Goal: Ask a question

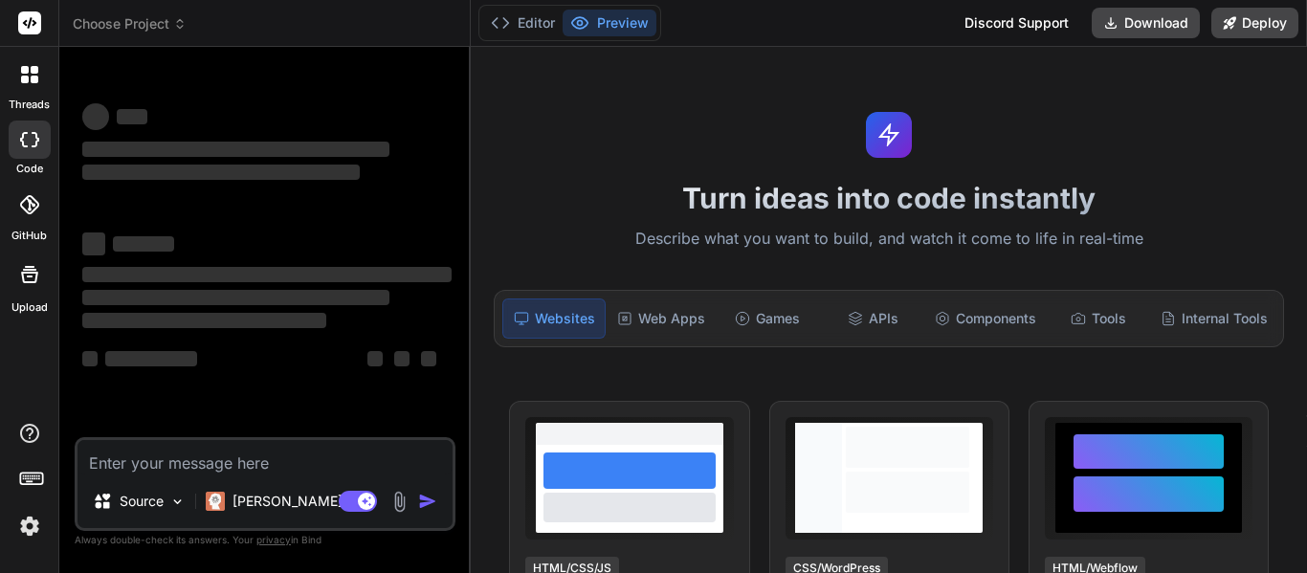
click at [246, 437] on div "Source Claude 4 S.. Agent Mode. When this toggle is activated, AI automatically…" at bounding box center [265, 484] width 381 height 94
click at [246, 448] on textarea at bounding box center [264, 457] width 375 height 34
type textarea "x"
type textarea "i"
type textarea "x"
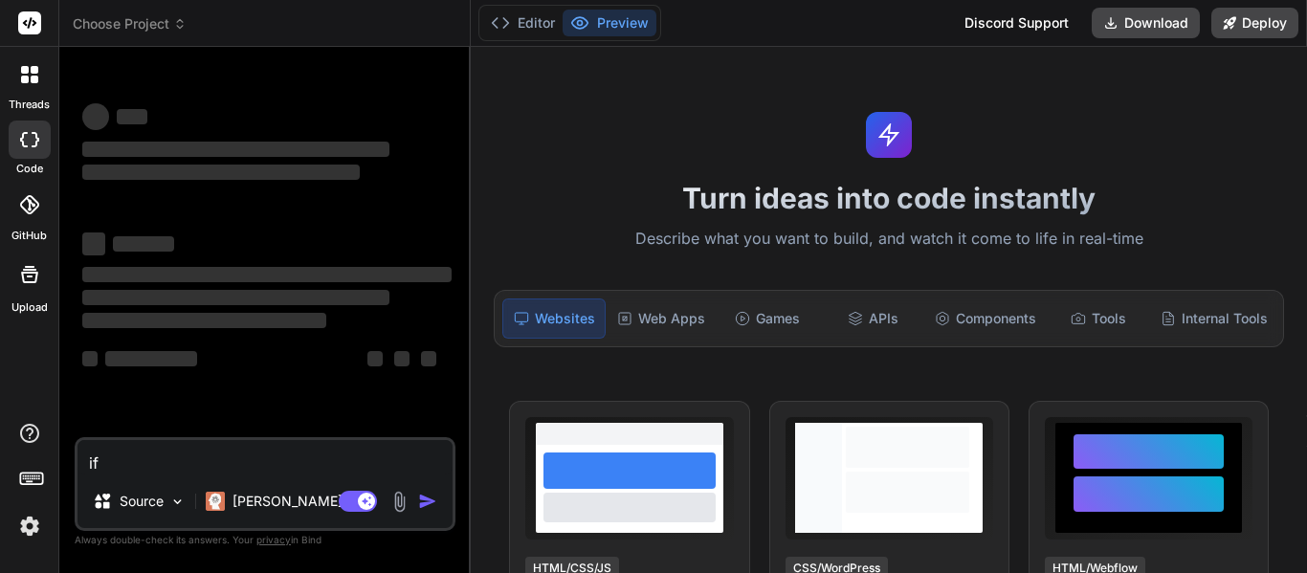
type textarea "if"
type textarea "x"
type textarea "if i"
type textarea "x"
type textarea "if I"
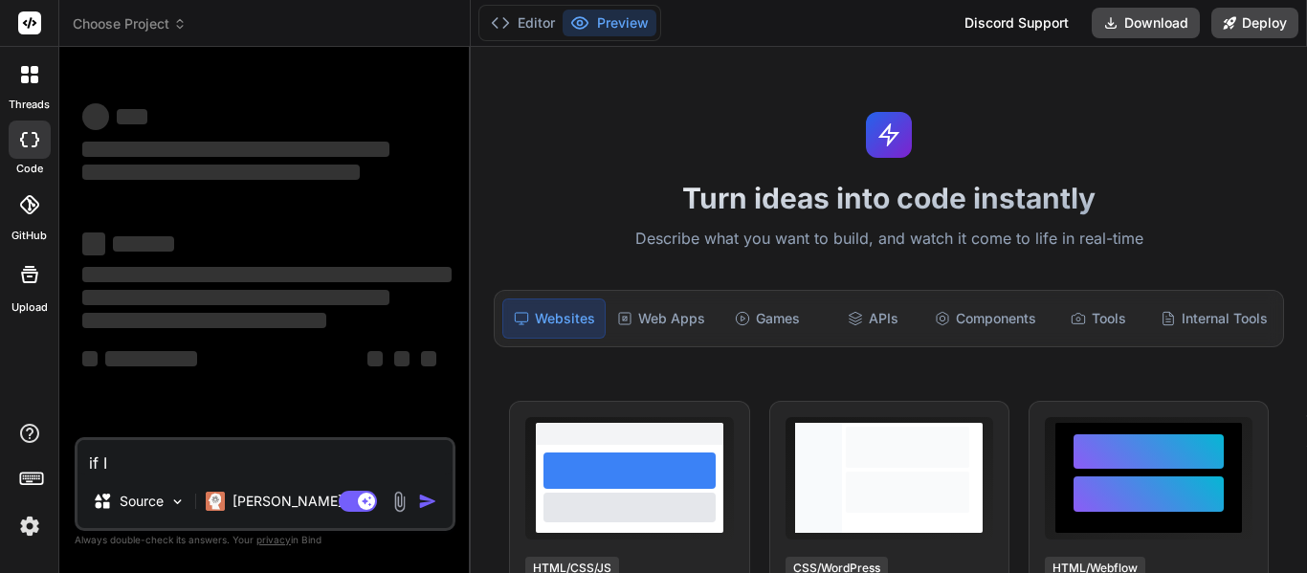
type textarea "x"
type textarea "if I ha"
type textarea "x"
type textarea "if I hav"
type textarea "x"
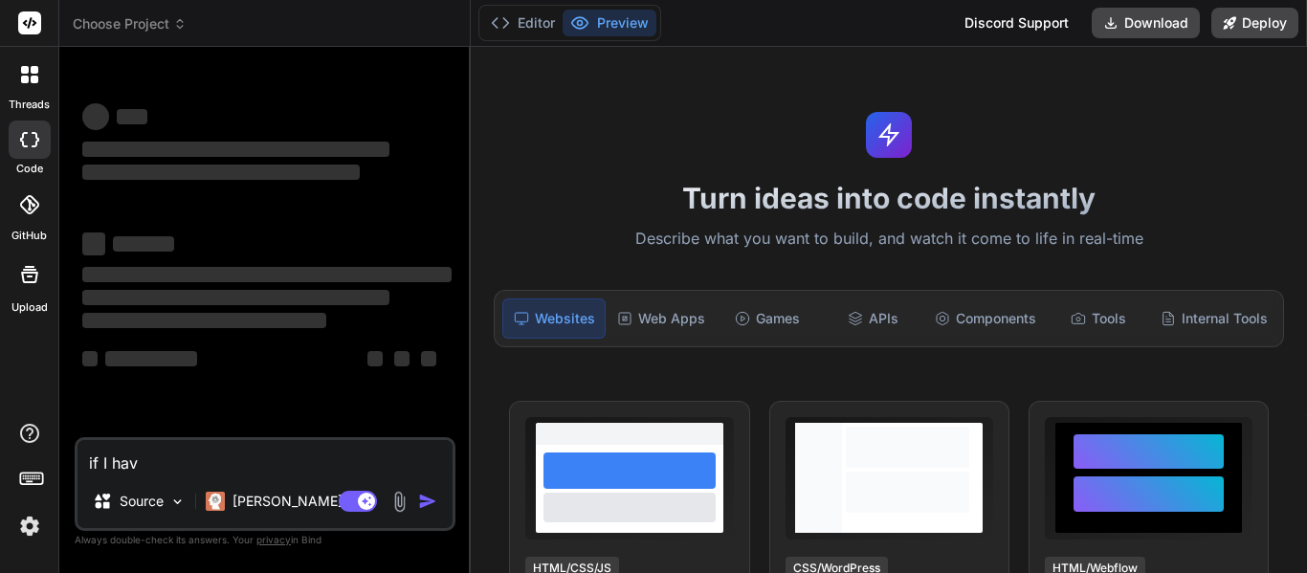
type textarea "if I have"
type textarea "x"
type textarea "if I have"
type textarea "x"
type textarea "if I have a"
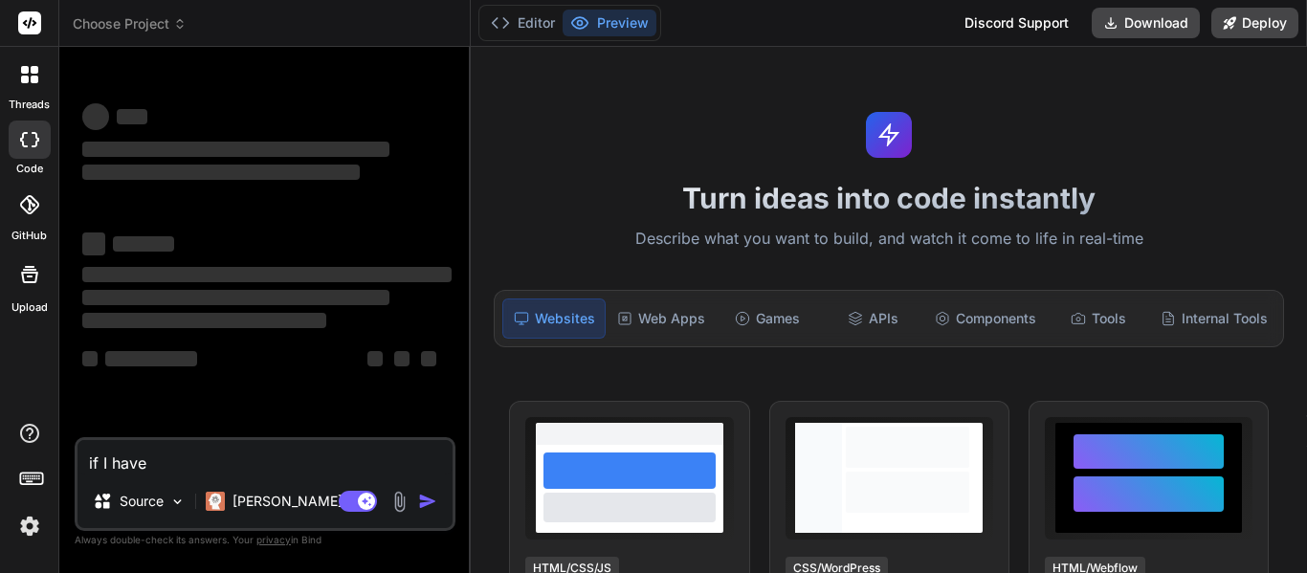
type textarea "x"
type textarea "if I have a"
type textarea "x"
type textarea "if I have a t"
type textarea "x"
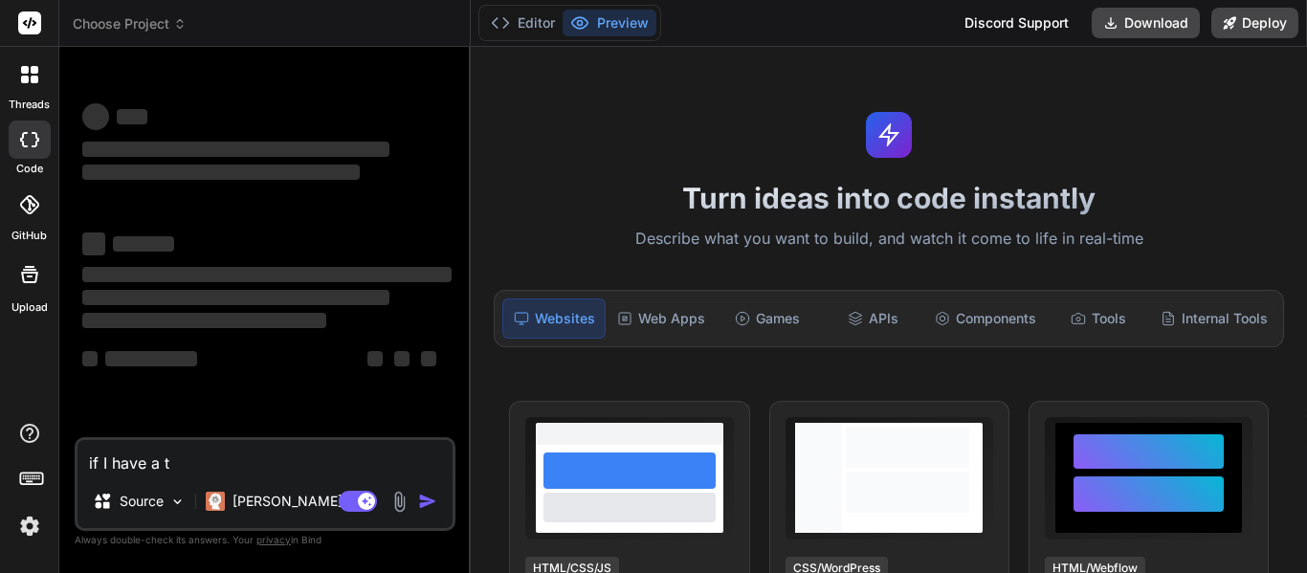
type textarea "if I have a te"
type textarea "x"
type textarea "if I have a tes"
type textarea "x"
type textarea "if I have a test"
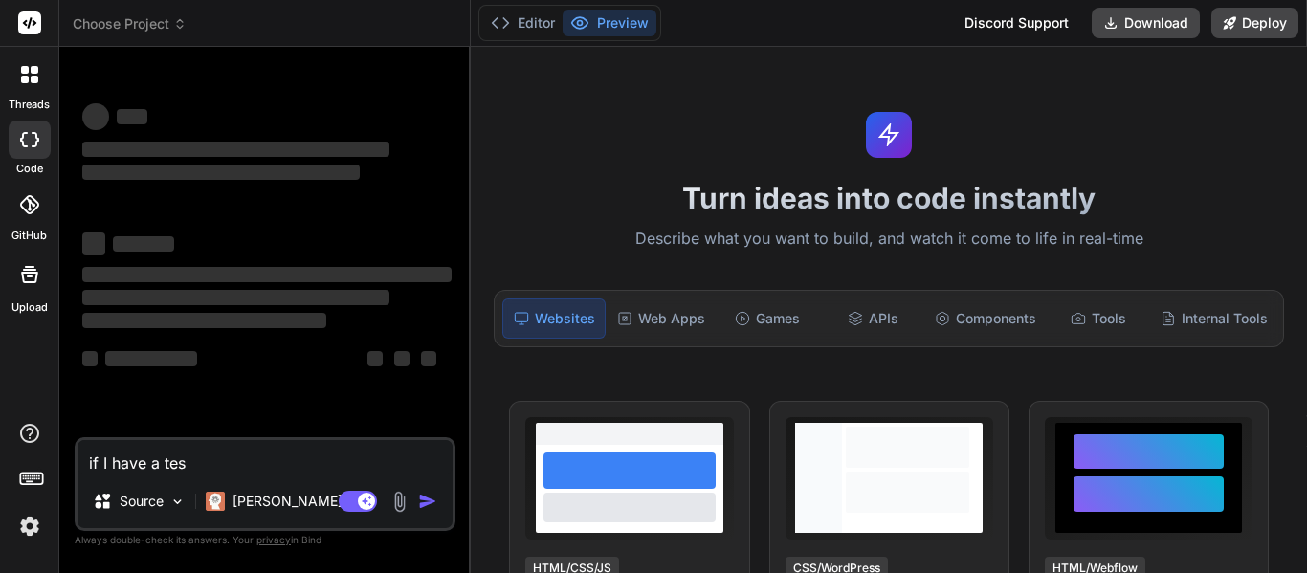
type textarea "x"
type textarea "if I have a test"
type textarea "x"
type textarea "if I have a test i"
type textarea "x"
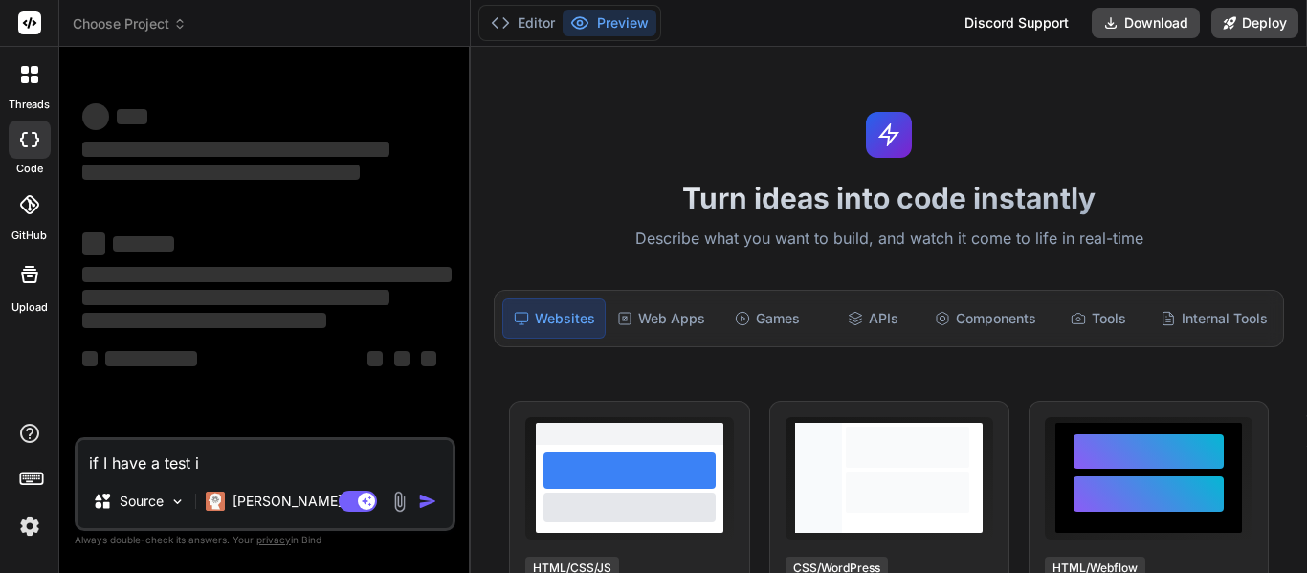
type textarea "if I have a test iv"
type textarea "x"
type textarea "if I have a test ive"
type textarea "x"
type textarea "if I have a test iver"
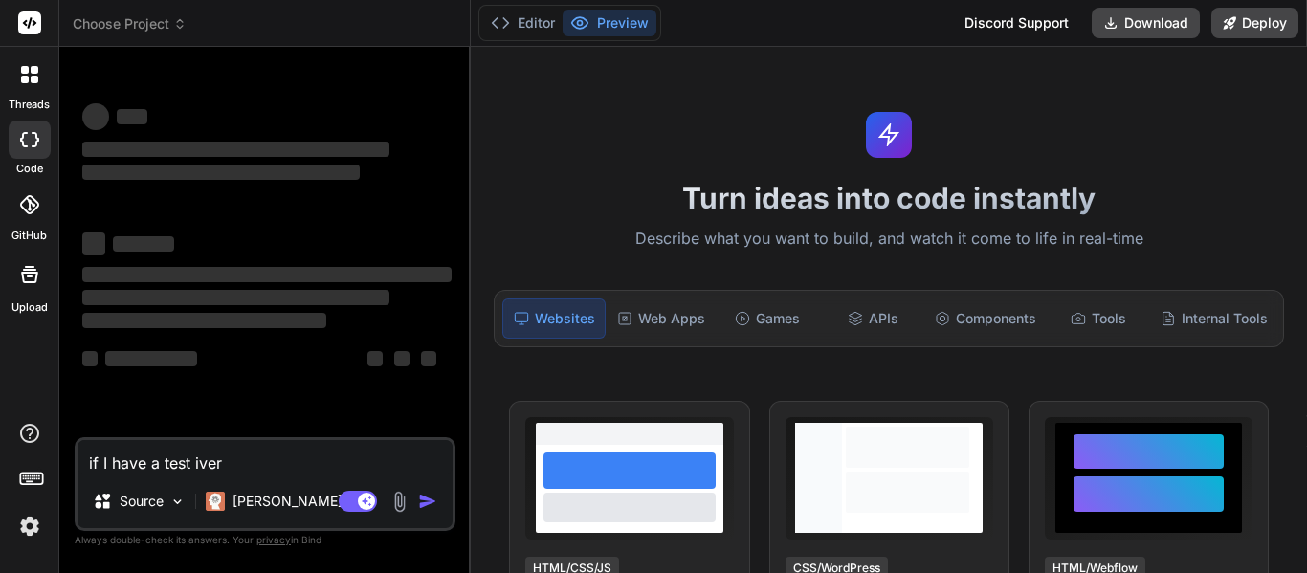
type textarea "x"
type textarea "if I have a test iver"
type textarea "x"
type textarea "if I have a test iver t"
type textarea "x"
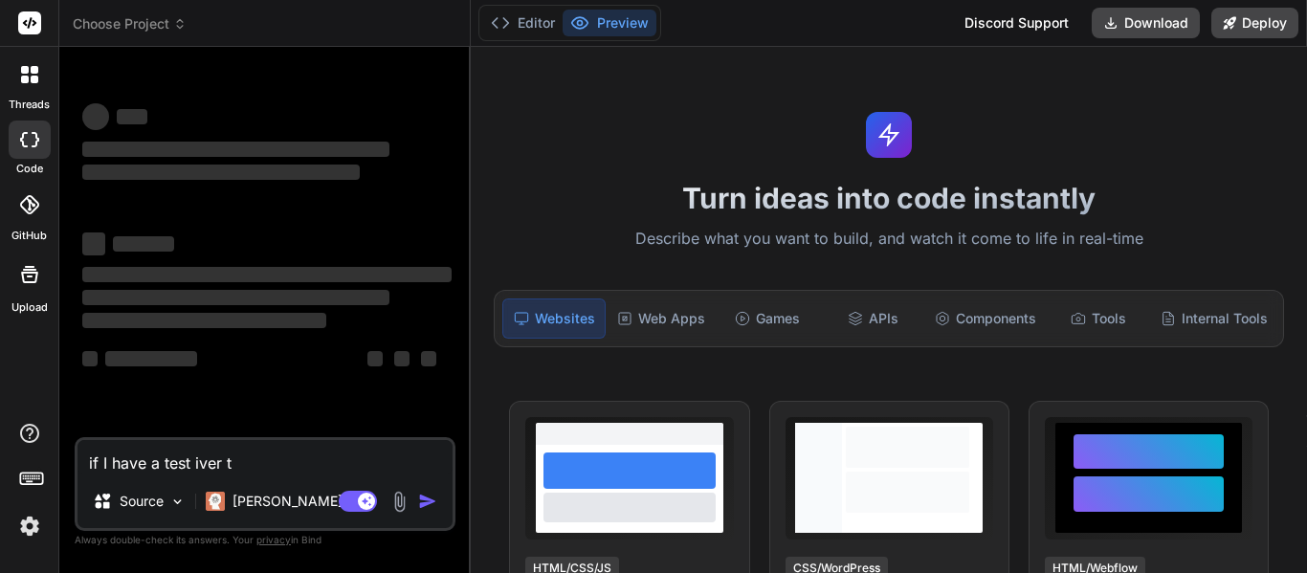
type textarea "if I have a test iver"
type textarea "x"
type textarea "if I have a test iver"
type textarea "x"
type textarea "if I have a test ive"
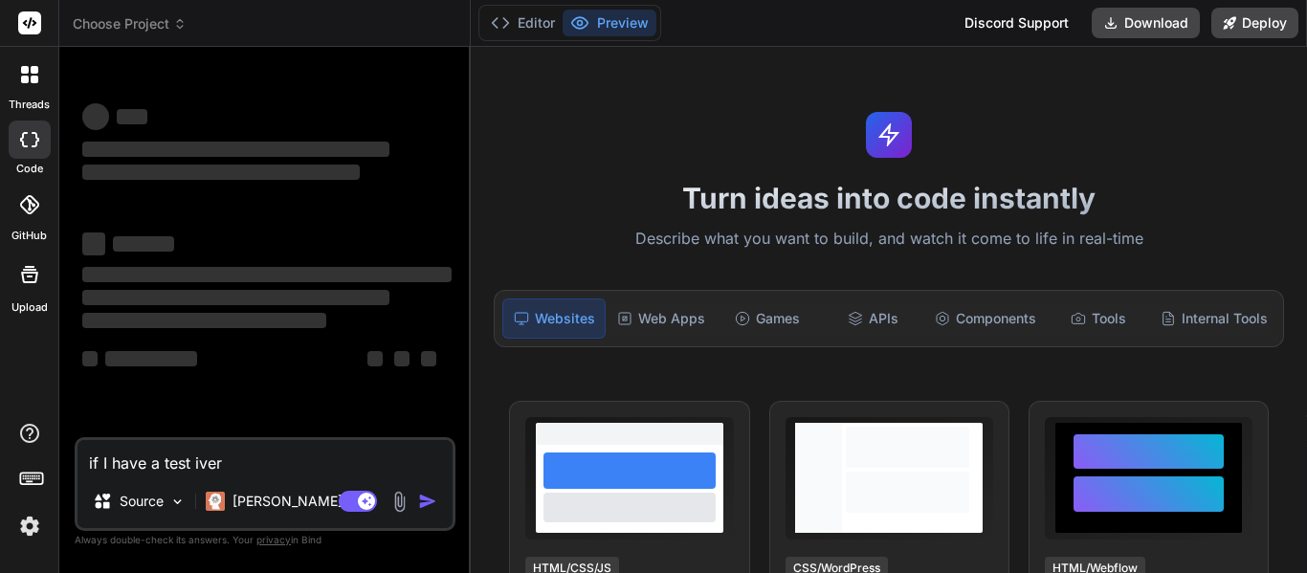
type textarea "x"
type textarea "if I have a test iv"
type textarea "x"
type textarea "if I have a test i"
type textarea "x"
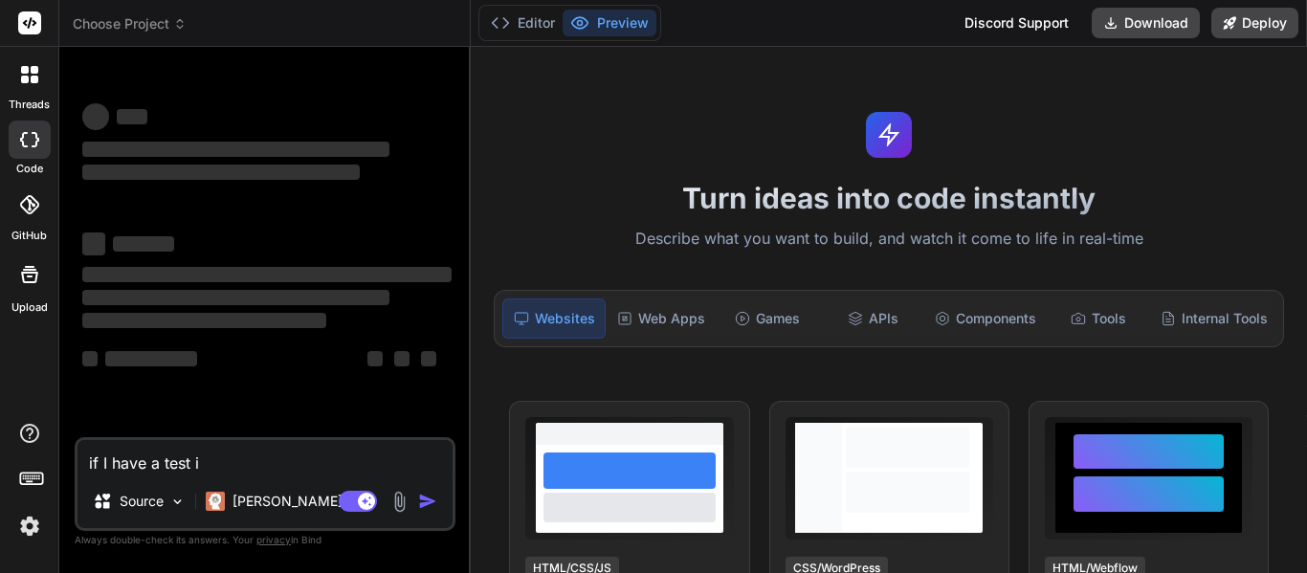
type textarea "if I have a test"
type textarea "x"
type textarea "if I have a test o"
type textarea "x"
type textarea "if I have a test ov"
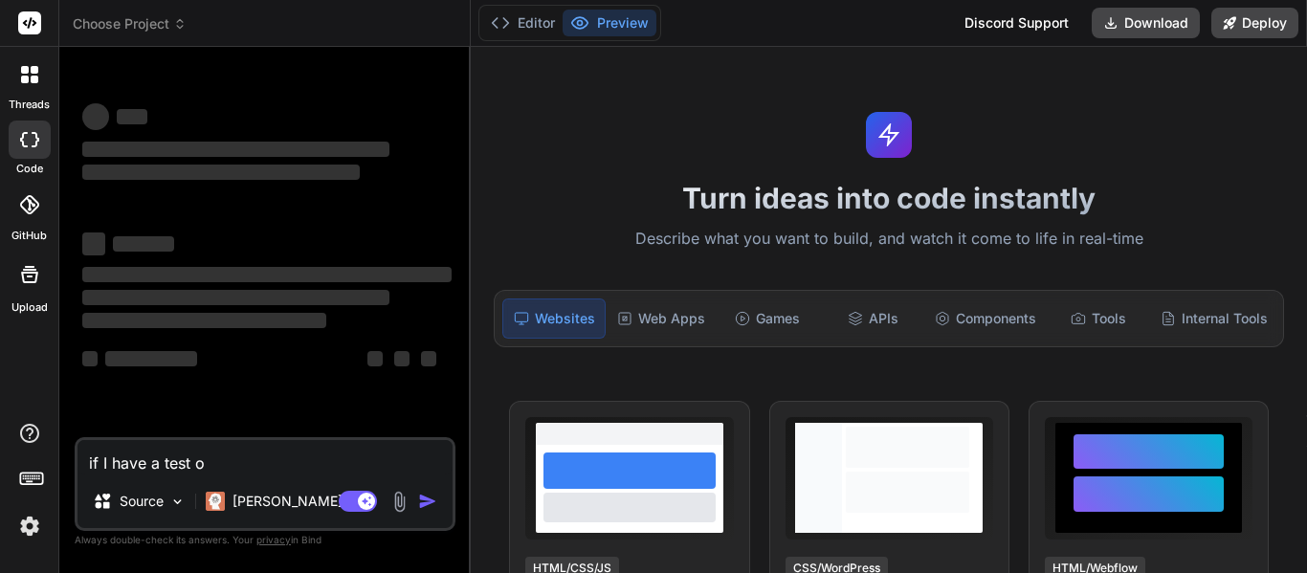
type textarea "x"
type textarea "if I have a test ove"
type textarea "x"
type textarea "if I have a test over"
type textarea "x"
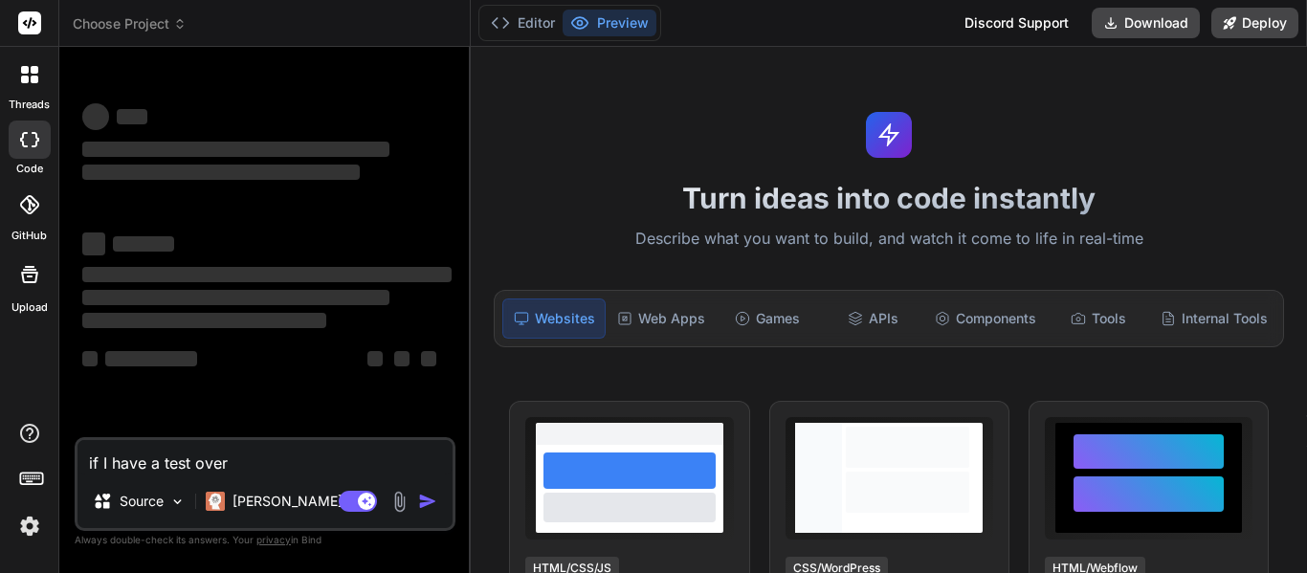
type textarea "if I have a test over"
type textarea "x"
type textarea "if I have a test over t"
type textarea "x"
type textarea "if I have a test over th"
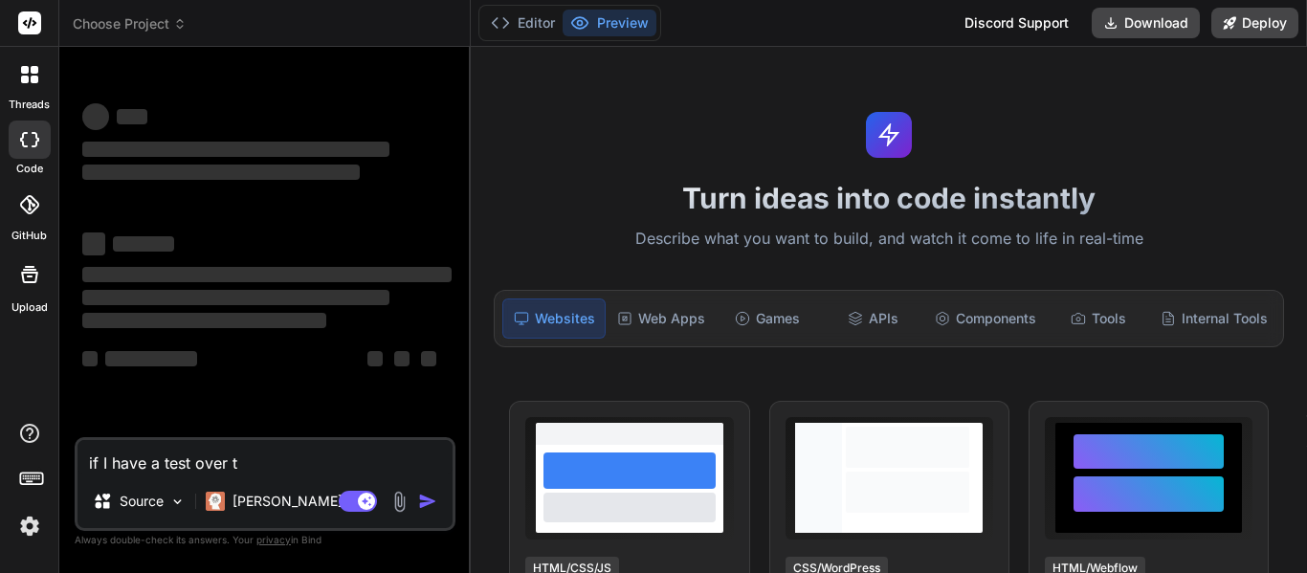
type textarea "x"
type textarea "if I have a test over the"
type textarea "x"
type textarea "if I have a test over the"
type textarea "x"
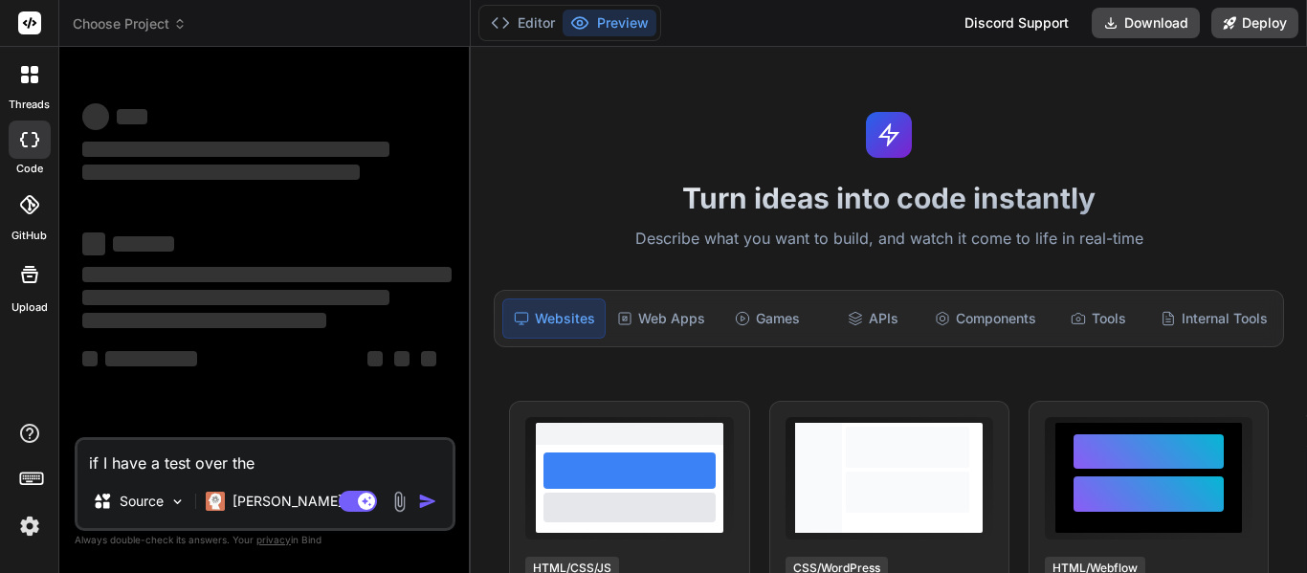
type textarea "if I have a test over the g"
type textarea "x"
type textarea "if I have a test over the"
type textarea "x"
type textarea "if I have a test over the h"
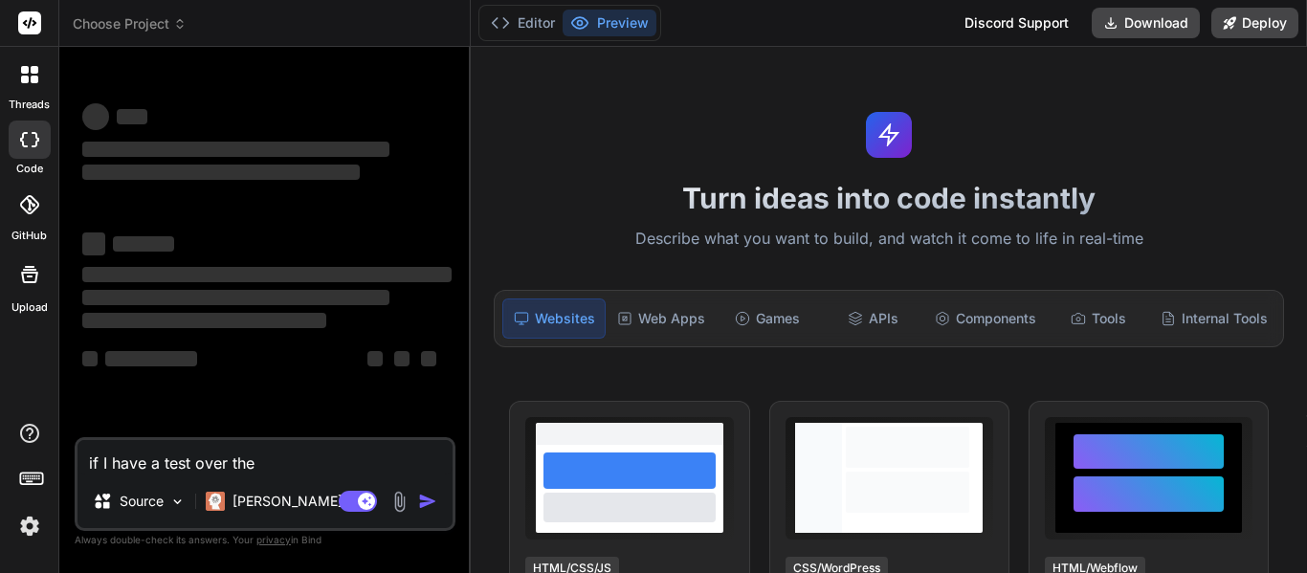
type textarea "x"
type textarea "if I have a test over the hu"
type textarea "x"
type textarea "if I have a test over the hun"
type textarea "x"
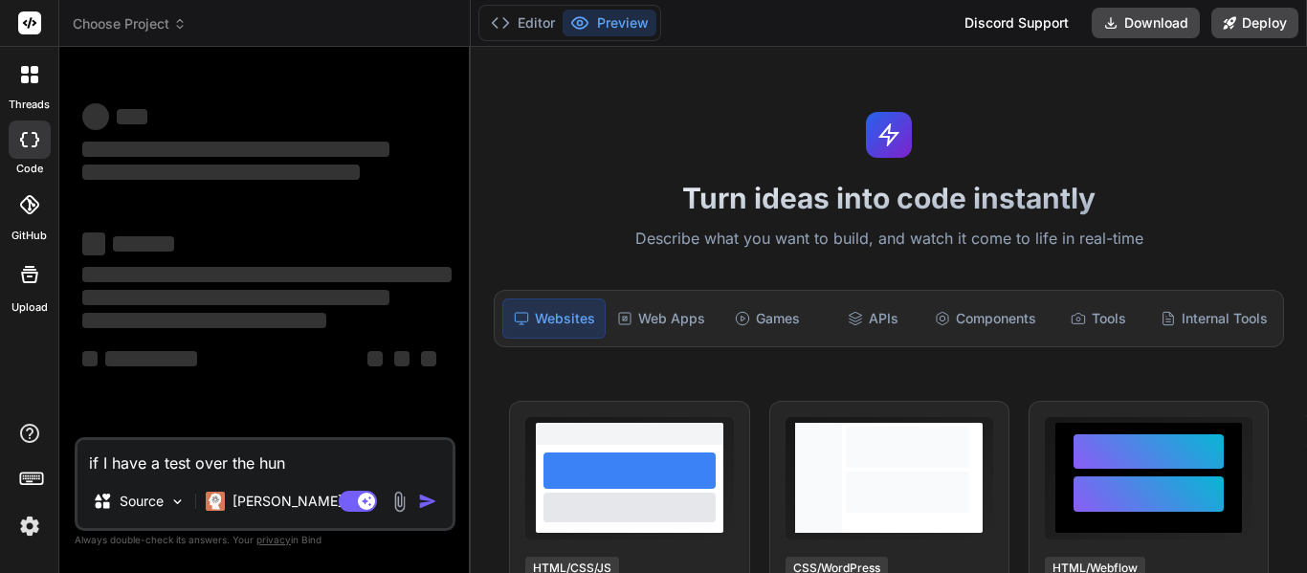
type textarea "if I have a test over the hung"
type textarea "x"
type textarea "if I have a test over the hunge"
type textarea "x"
type textarea "if I have a test over the hunger"
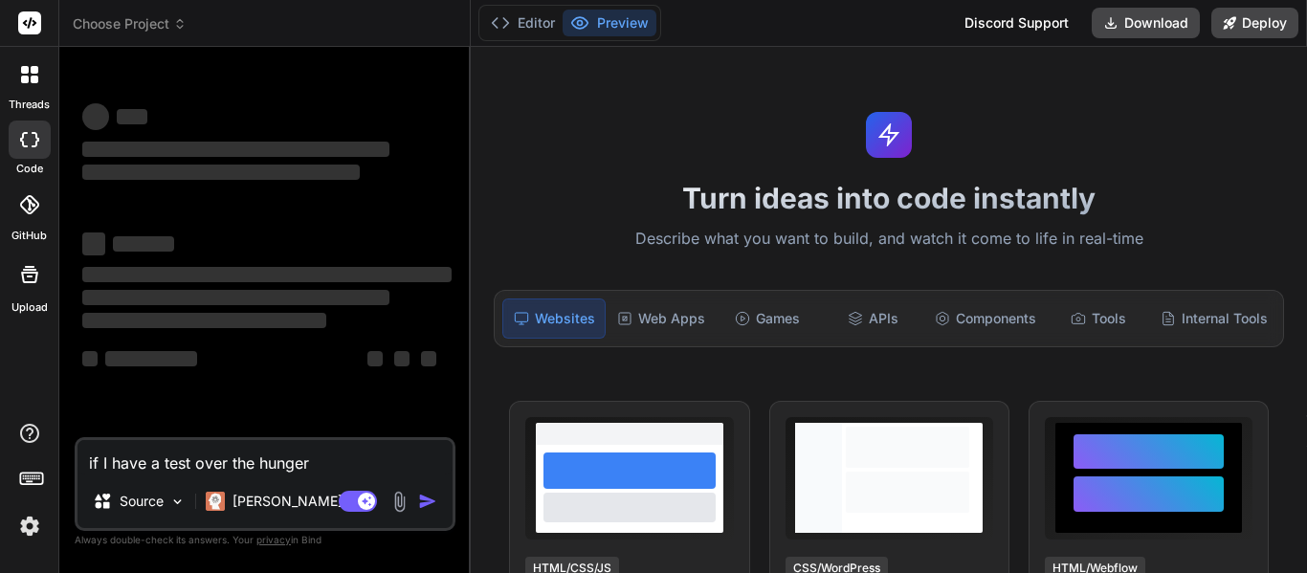
type textarea "x"
type textarea "if I have a test over the hunger"
type textarea "x"
type textarea "if I have a test over the hunger"
type textarea "x"
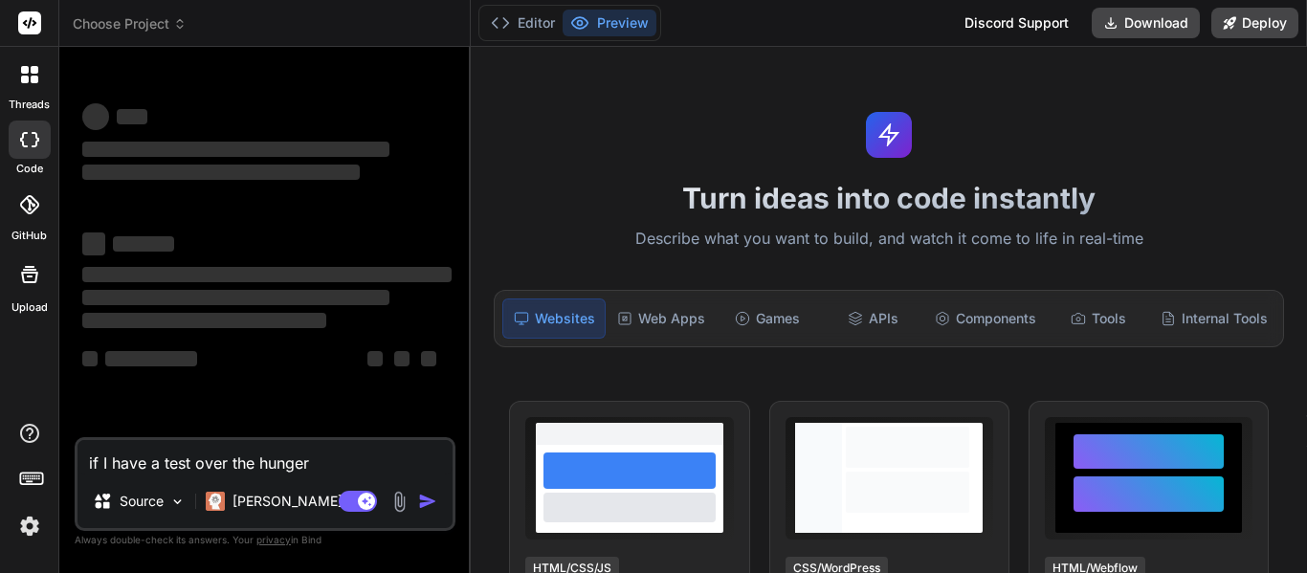
type textarea "if I have a test over the hunger"
type textarea "x"
type textarea "if I have a test over the hunger g"
type textarea "x"
type textarea "if I have a test over the hunger ga"
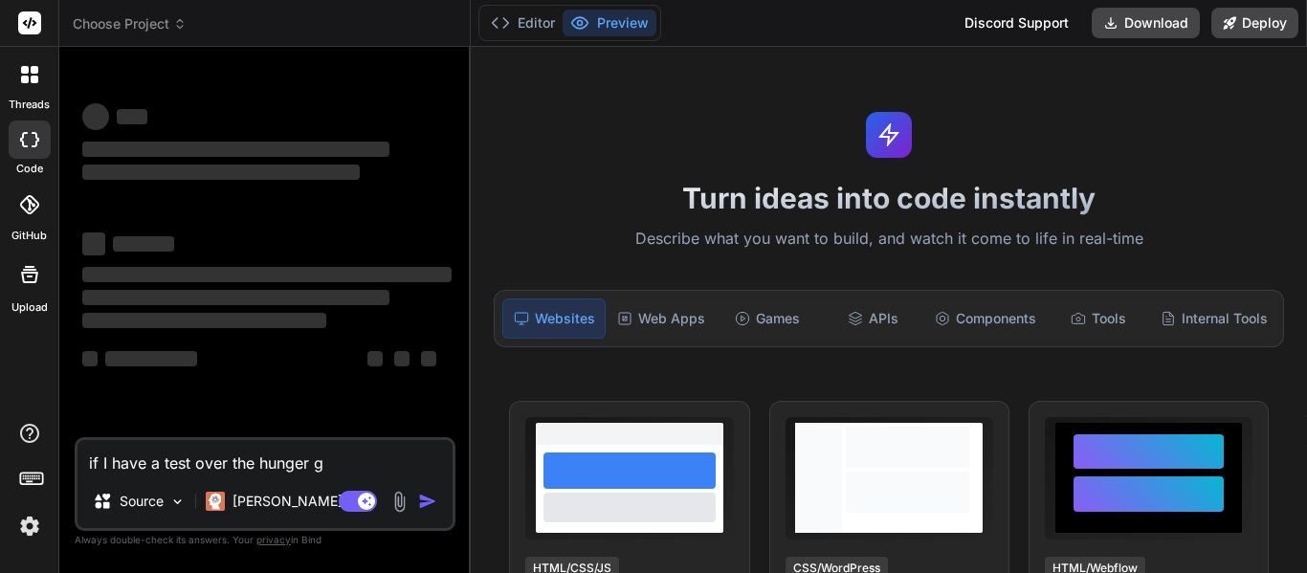
type textarea "x"
type textarea "if I have a test over the hunger gam"
type textarea "x"
type textarea "if I have a test over the hunger game"
type textarea "x"
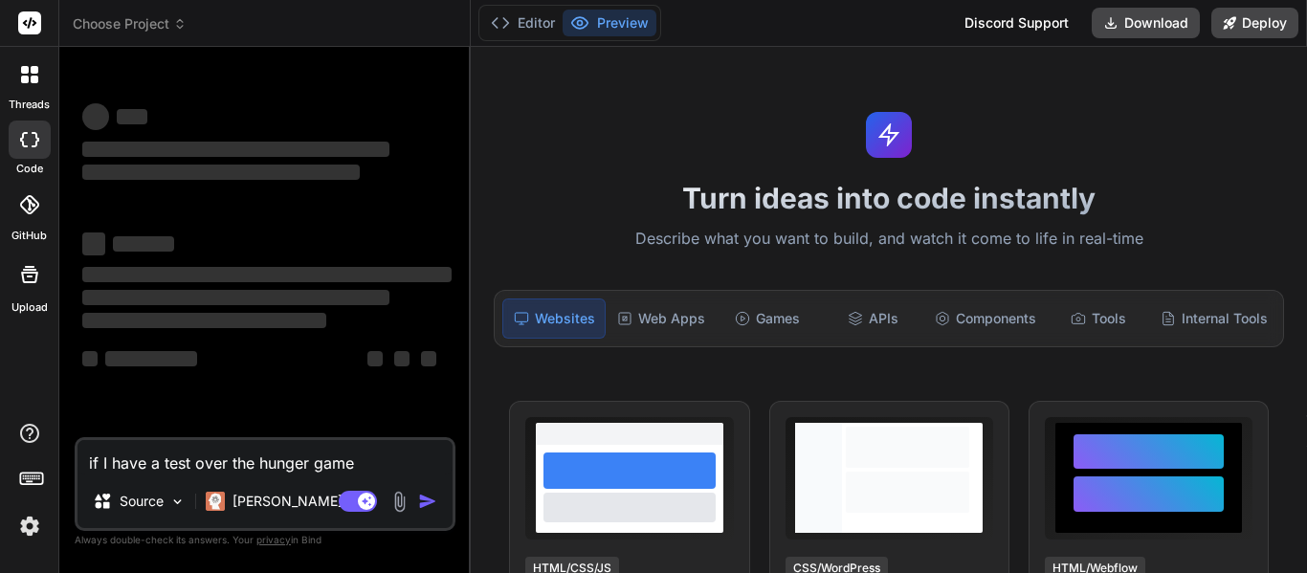
type textarea "if I have a test over the hunger games"
type textarea "x"
type textarea "if I have a test over the hunger games"
type textarea "x"
type textarea "if I have a test over the hunger games b"
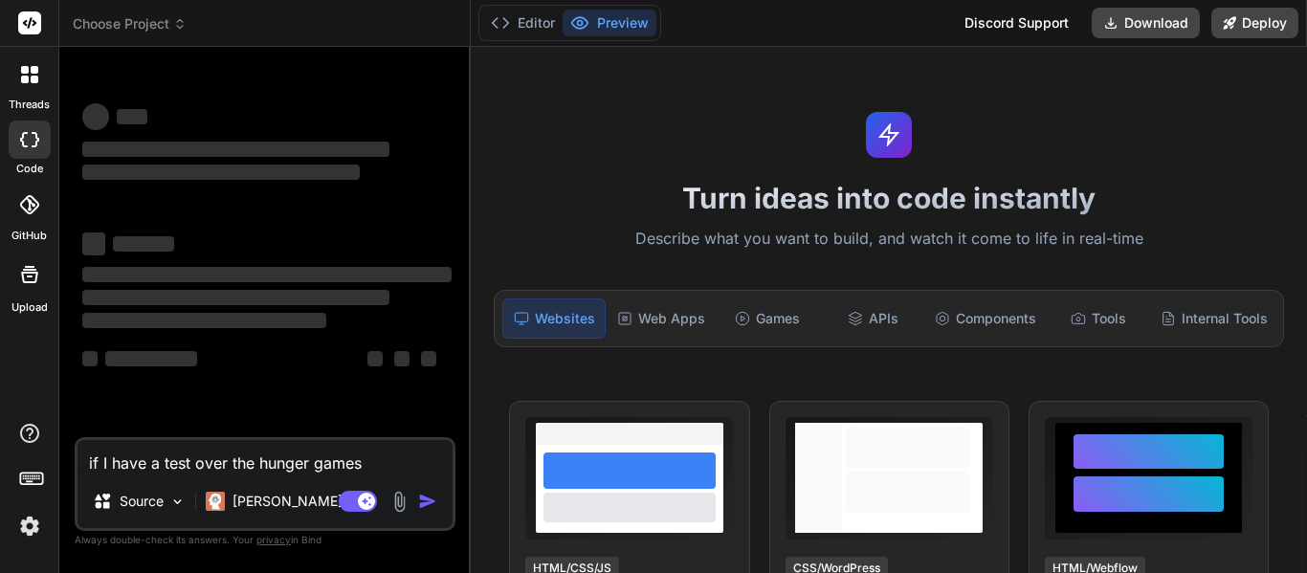
type textarea "x"
type textarea "if I have a test over the hunger games bo"
type textarea "x"
type textarea "if I have a test over the hunger games boo"
type textarea "x"
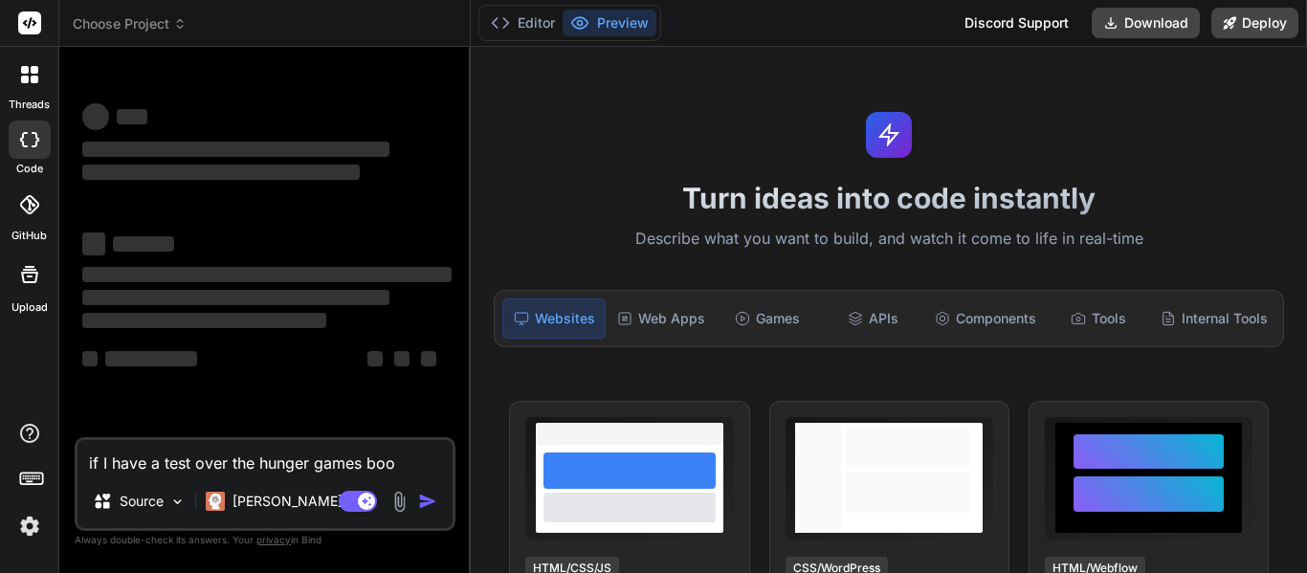
type textarea "if I have a test over the hunger games book"
type textarea "x"
type textarea "if I have a test over the hunger games book"
type textarea "x"
type textarea "if I have a test over the hunger games book 1"
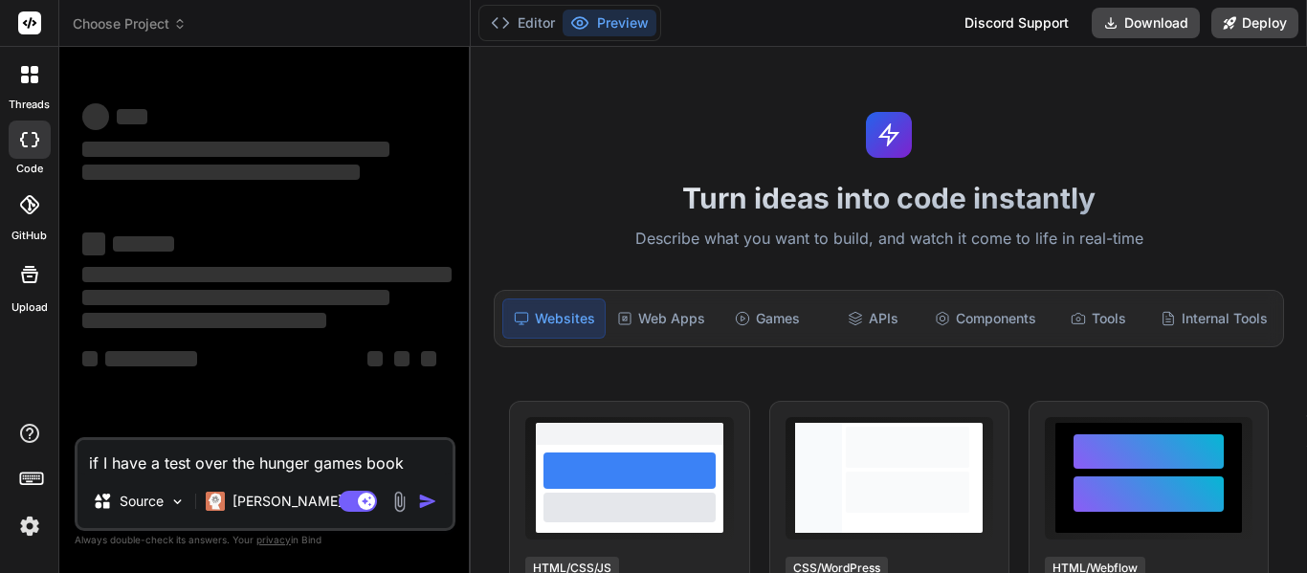
type textarea "x"
type textarea "if I have a test over the hunger games book 1"
type textarea "x"
type textarea "if I have a test over the hunger games book 1 w"
type textarea "x"
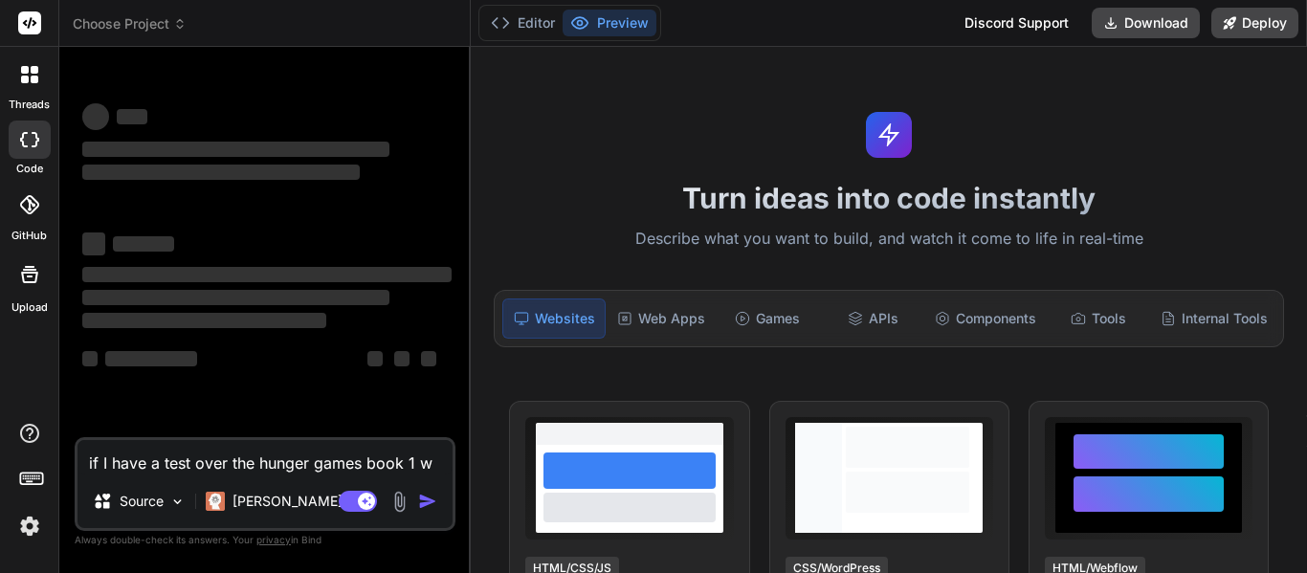
type textarea "if I have a test over the hunger games book 1 wh"
type textarea "x"
type textarea "if I have a test over the hunger games book 1 wha"
type textarea "x"
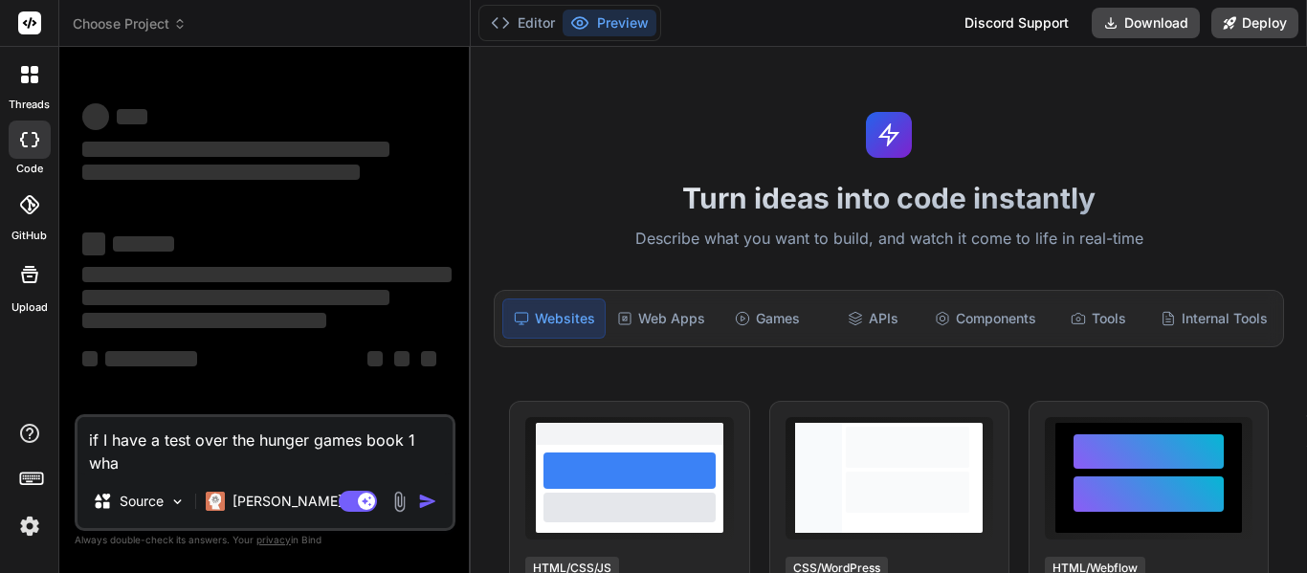
type textarea "if I have a test over the hunger games book 1 what"
type textarea "x"
type textarea "if I have a test over the hunger games book 1 what"
type textarea "x"
type textarea "if I have a test over the hunger games book 1 what a"
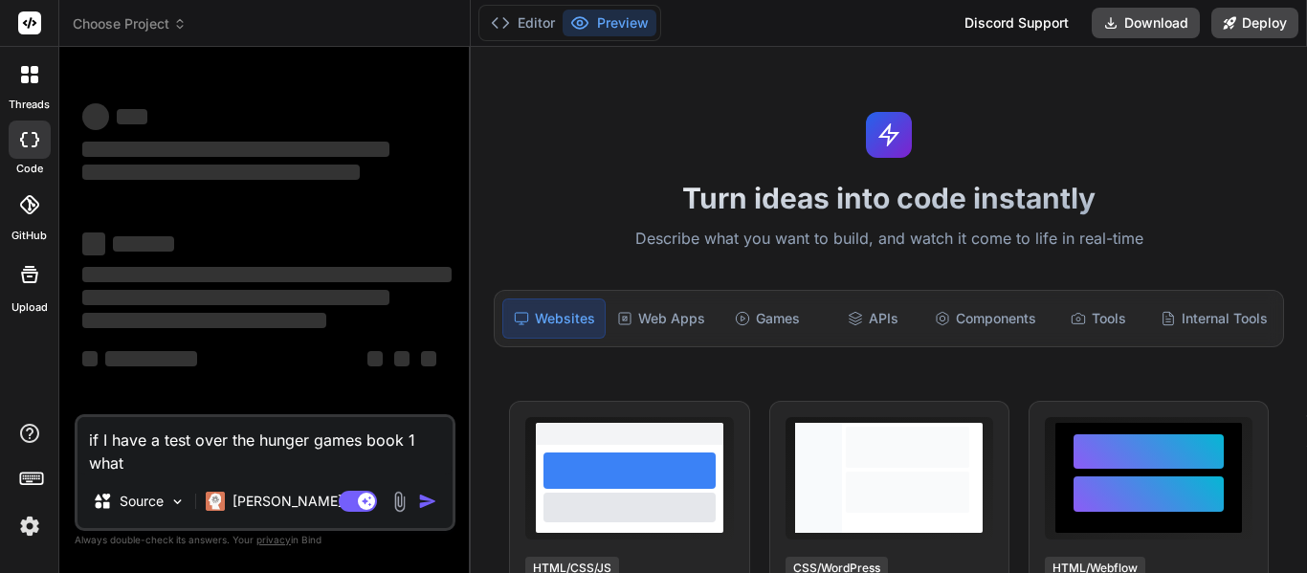
type textarea "x"
type textarea "if I have a test over the hunger games book 1 what al"
type textarea "x"
type textarea "if I have a test over the hunger games book 1 what all"
type textarea "x"
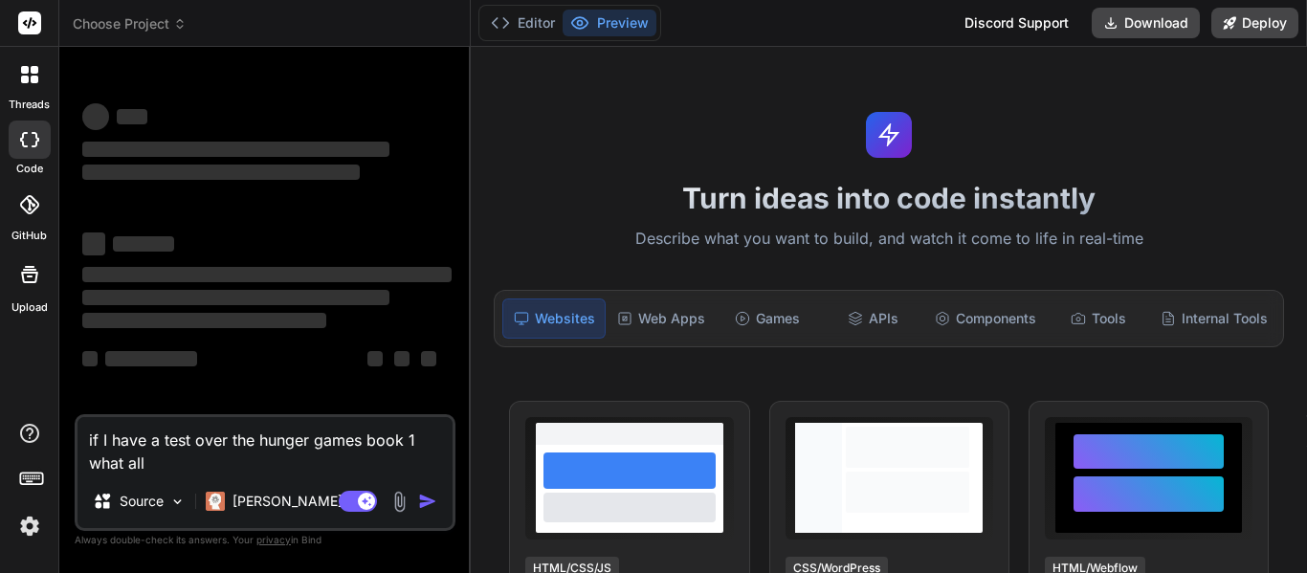
type textarea "if I have a test over the hunger games book 1 what all"
type textarea "x"
type textarea "if I have a test over the hunger games book 1 what all s"
type textarea "x"
type textarea "if I have a test over the hunger games book 1 what all sh"
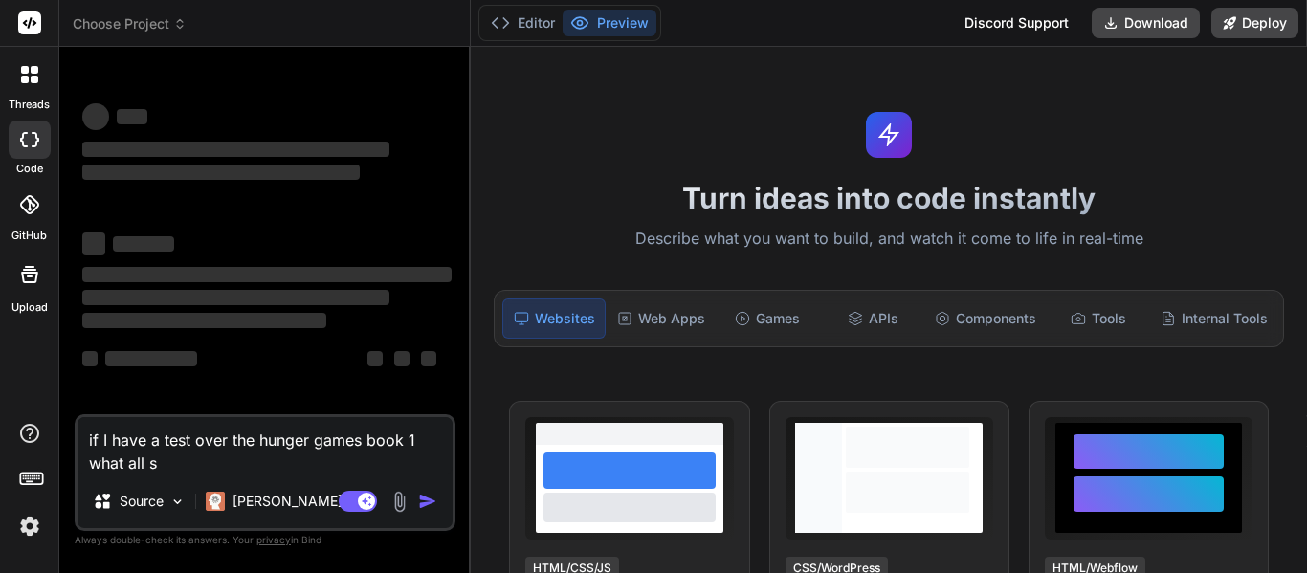
type textarea "x"
type textarea "if I have a test over the hunger games book 1 what all sho"
type textarea "x"
type textarea "if I have a test over the hunger games book 1 what all shou"
type textarea "x"
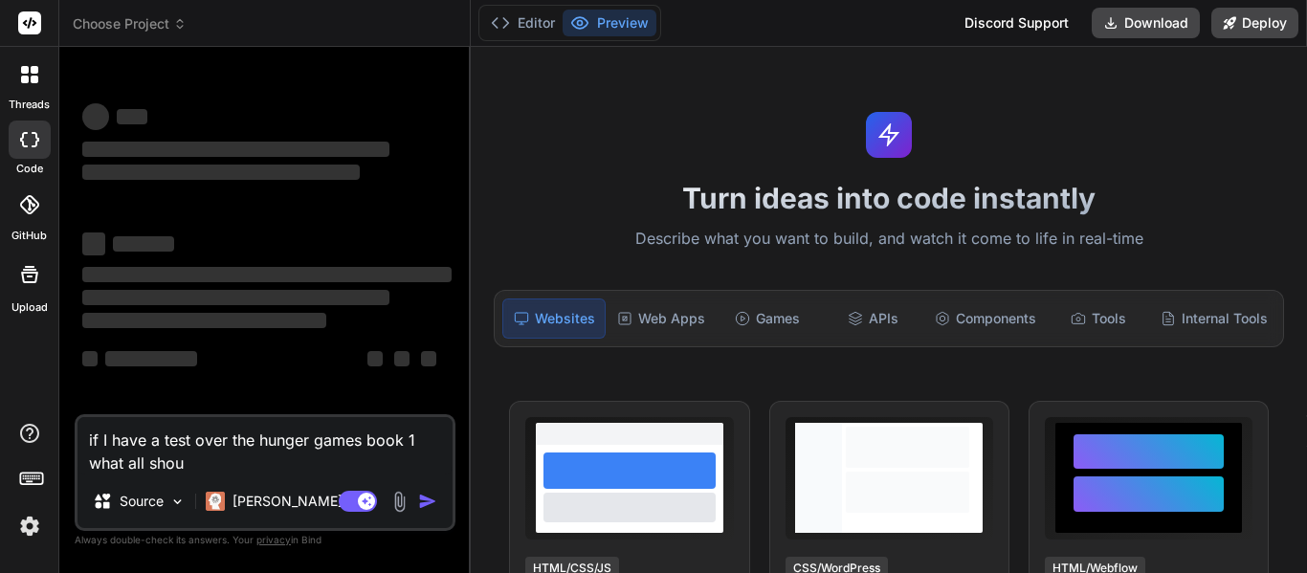
type textarea "if I have a test over the hunger games book 1 what all shoul"
type textarea "x"
type textarea "if I have a test over the hunger games book 1 what all should"
type textarea "x"
type textarea "if I have a test over the hunger games book 1 what all should"
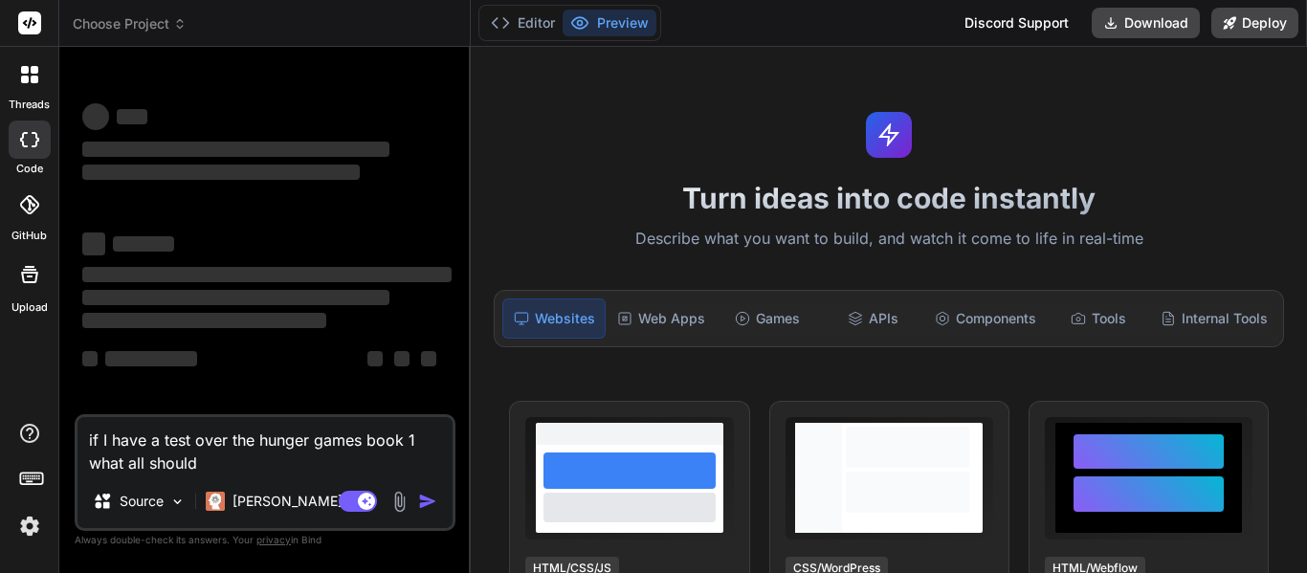
type textarea "x"
type textarea "if I have a test over the hunger games book 1 what all should i"
type textarea "x"
type textarea "if I have a test over the hunger games book 1 what all should"
type textarea "x"
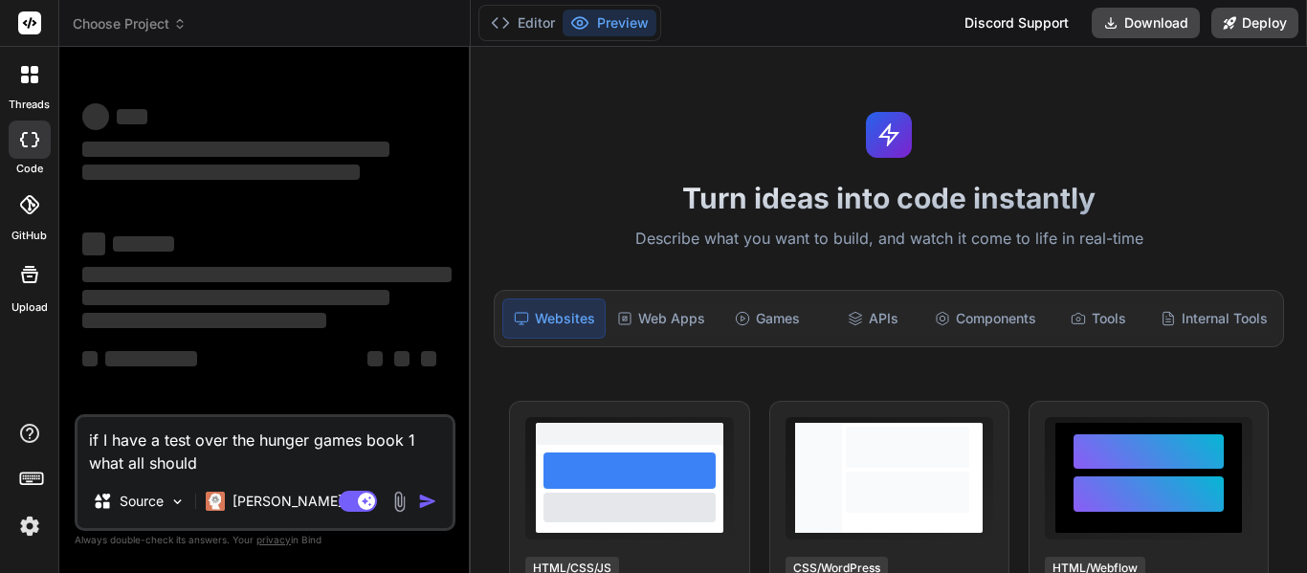
type textarea "if I have a test over the hunger games book 1 what all should I"
type textarea "x"
type textarea "if I have a test over the hunger games book 1 what all should I k"
type textarea "x"
type textarea "if I have a test over the hunger games book 1 what all should I kn"
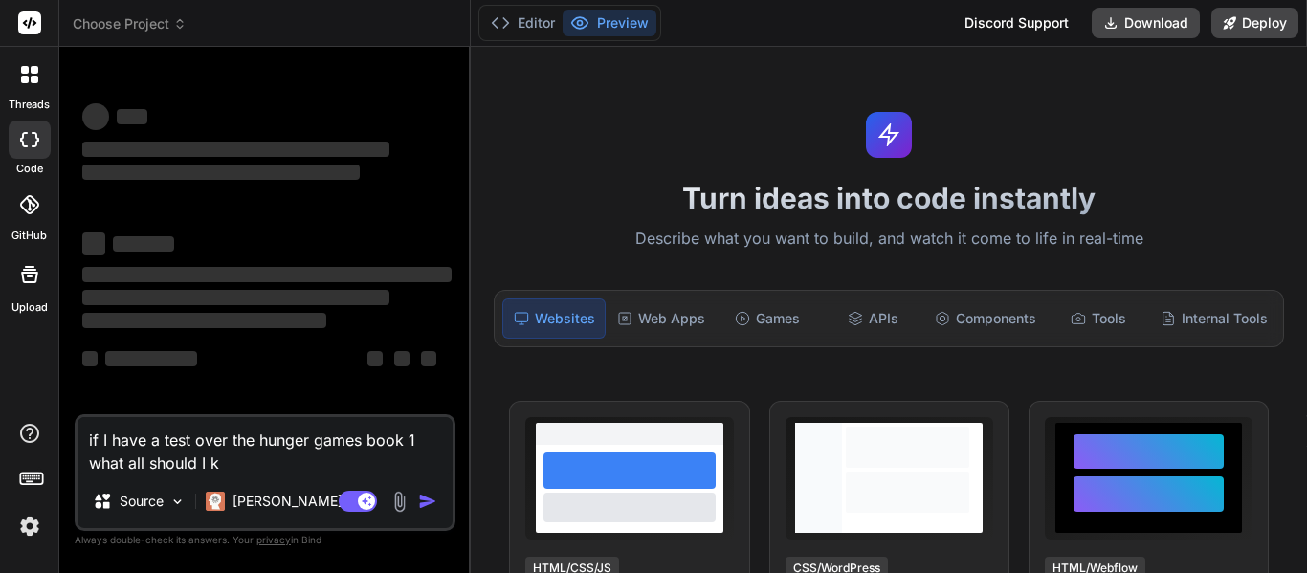
type textarea "x"
type textarea "if I have a test over the hunger games book 1 what all should I kno"
type textarea "x"
type textarea "if I have a test over the hunger games book 1 what all should I know"
type textarea "x"
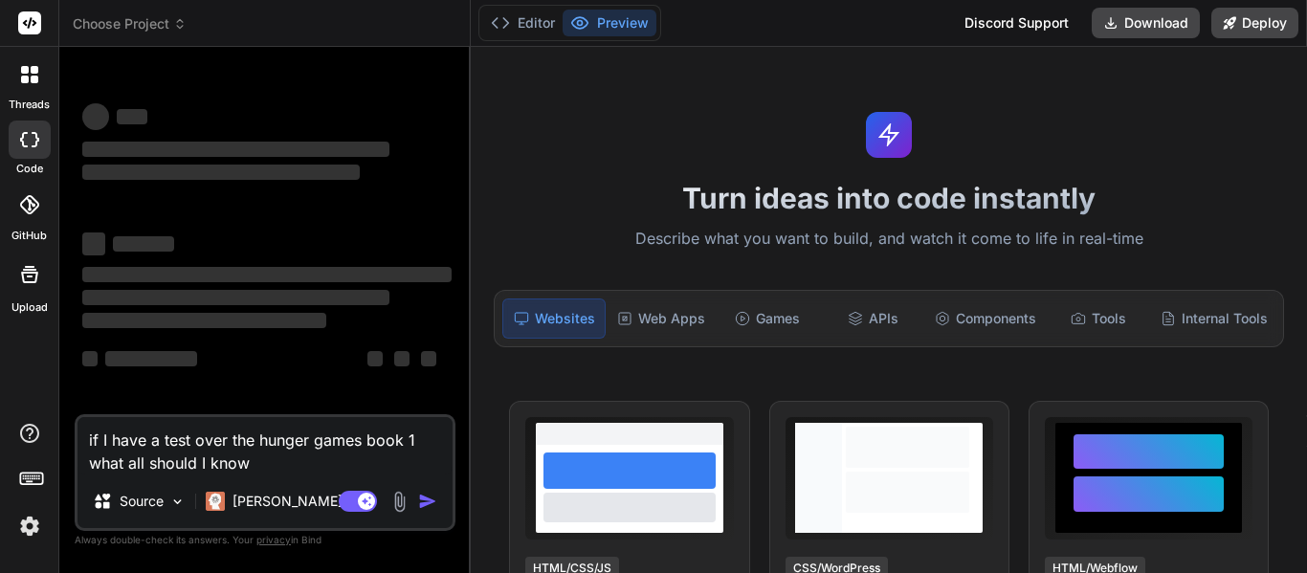
type textarea "if I have a test over the hunger games book 1 what all should I know"
drag, startPoint x: 84, startPoint y: 439, endPoint x: 283, endPoint y: 464, distance: 200.5
click at [283, 464] on textarea "if I have a test over the hunger games book 1 what all should I know" at bounding box center [264, 445] width 375 height 57
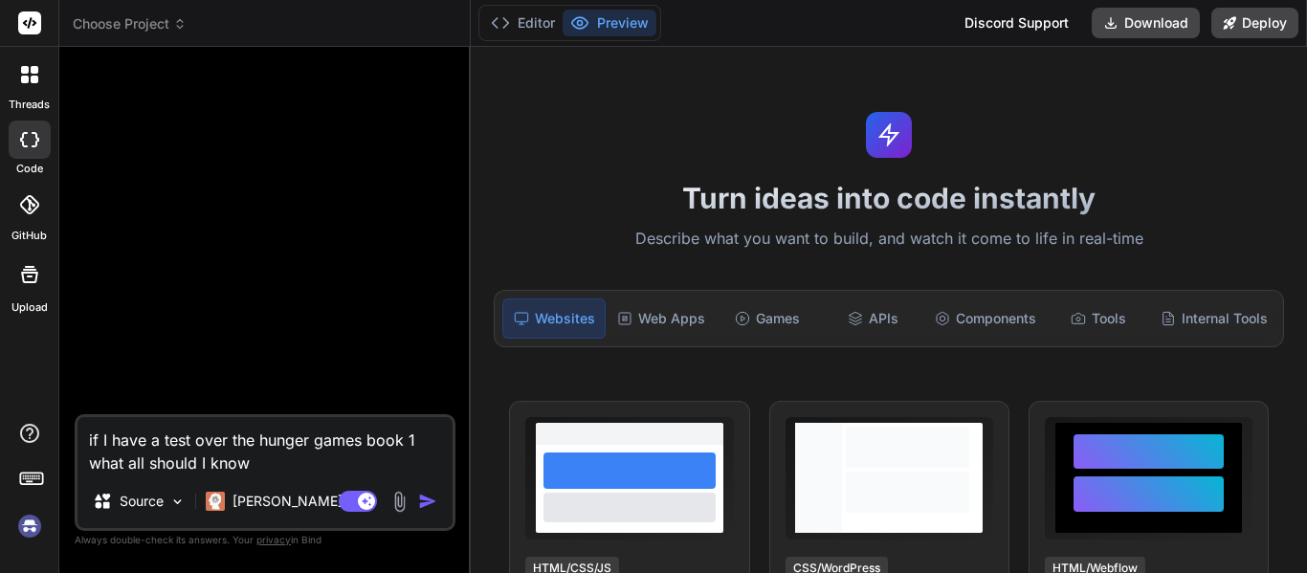
scroll to position [57, 0]
click at [429, 499] on img "button" at bounding box center [427, 501] width 19 height 19
type textarea "x"
click at [426, 502] on img "button" at bounding box center [427, 501] width 19 height 19
type textarea "x"
